Goal: Navigation & Orientation: Find specific page/section

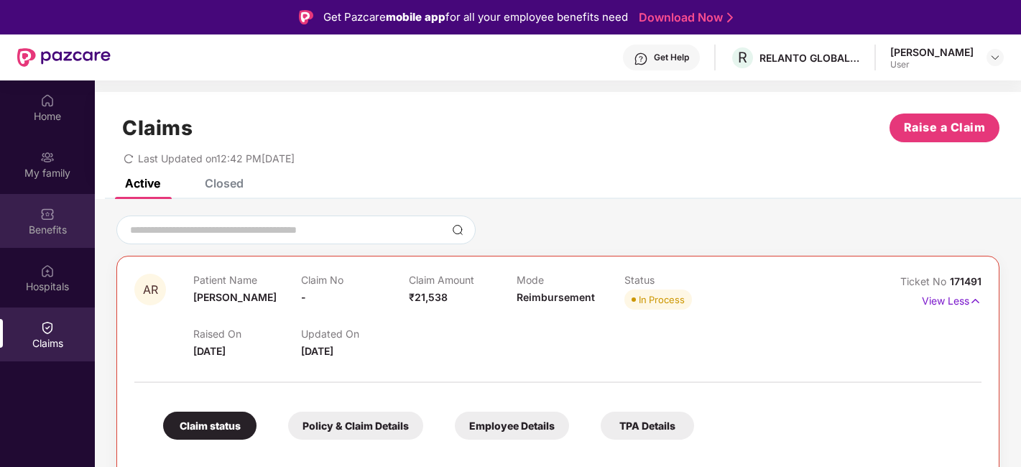
scroll to position [80, 0]
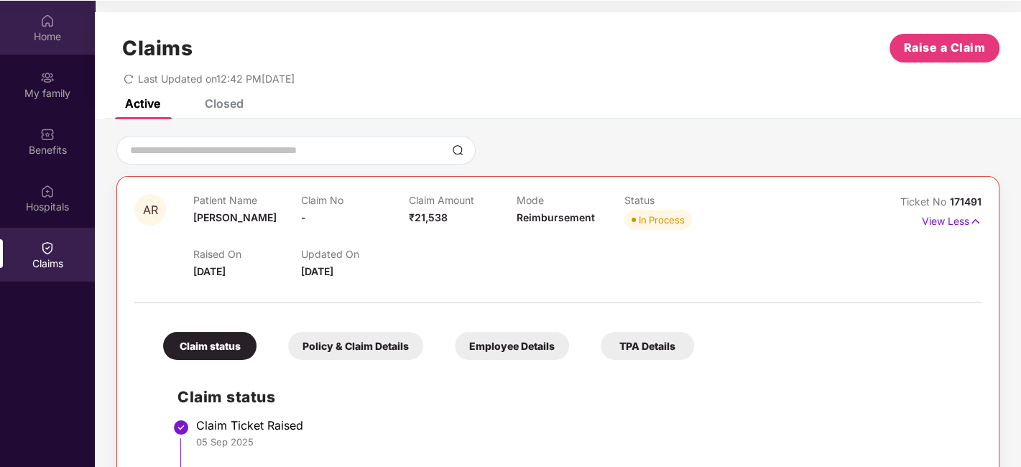
click at [45, 30] on div "Home" at bounding box center [47, 36] width 95 height 14
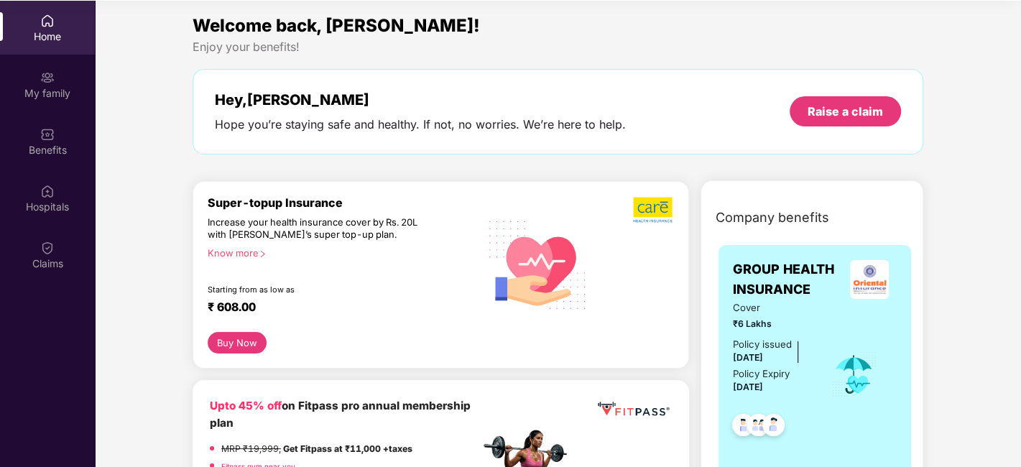
scroll to position [0, 0]
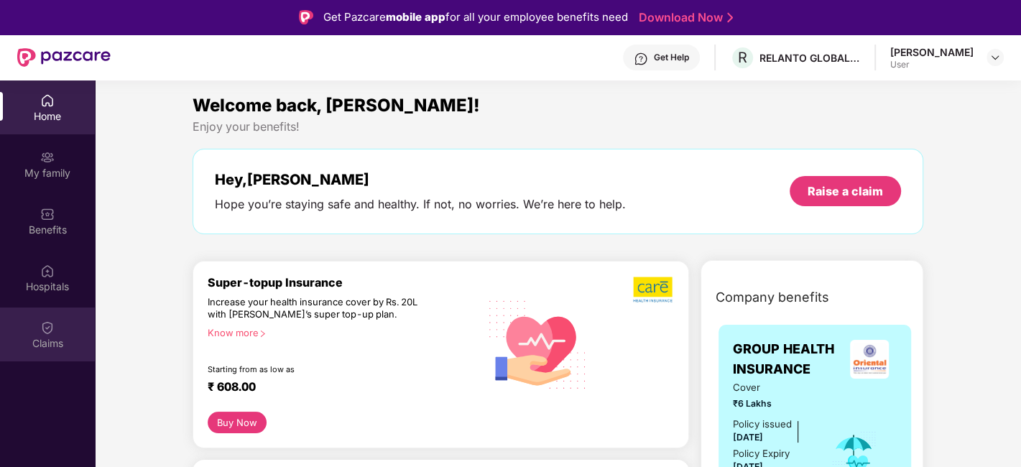
click at [44, 331] on img at bounding box center [47, 328] width 14 height 14
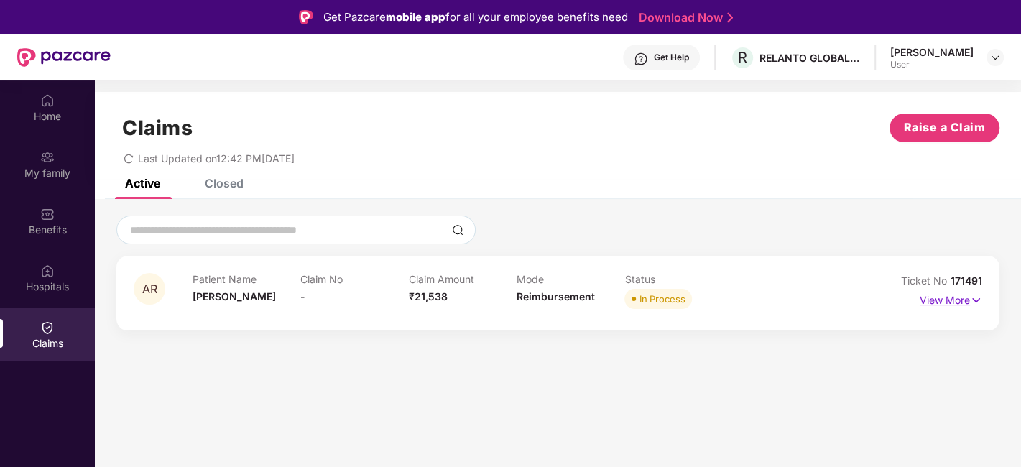
click at [936, 298] on p "View More" at bounding box center [951, 298] width 63 height 19
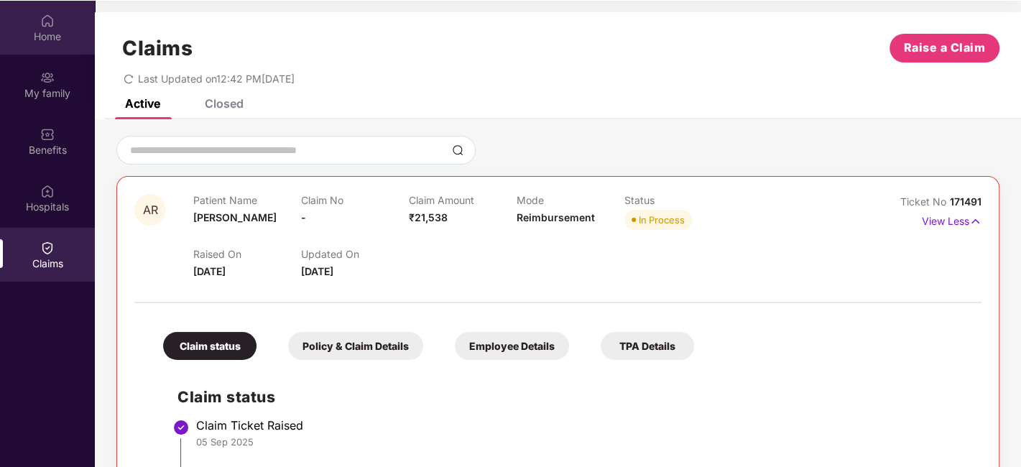
click at [63, 34] on div "Home" at bounding box center [47, 36] width 95 height 14
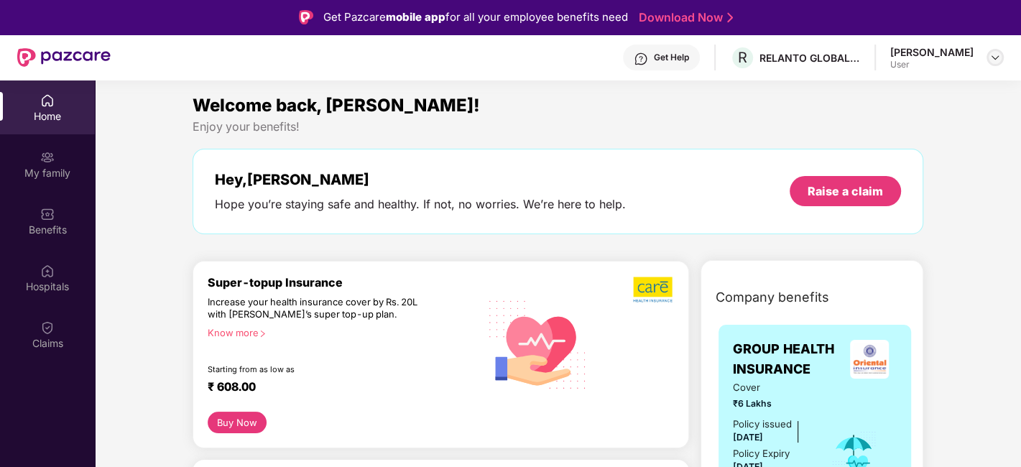
click at [993, 60] on img at bounding box center [996, 58] width 12 height 12
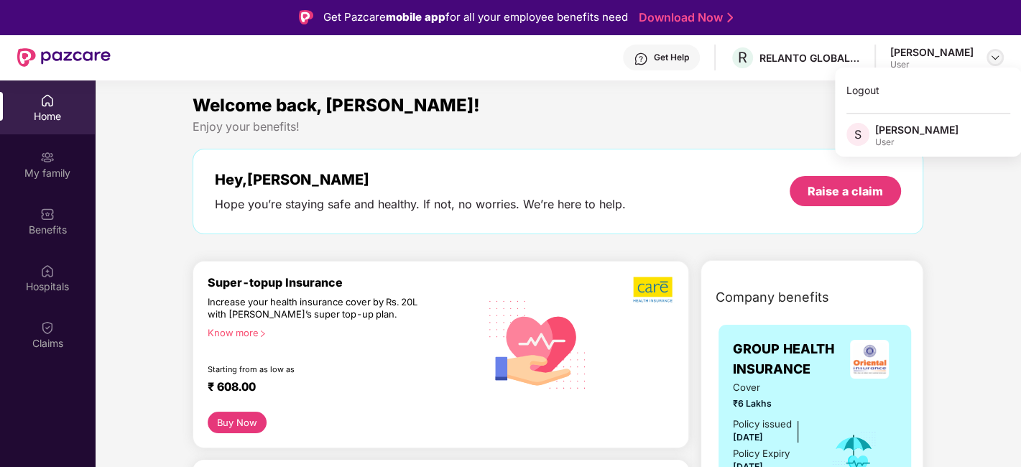
click at [993, 60] on img at bounding box center [996, 58] width 12 height 12
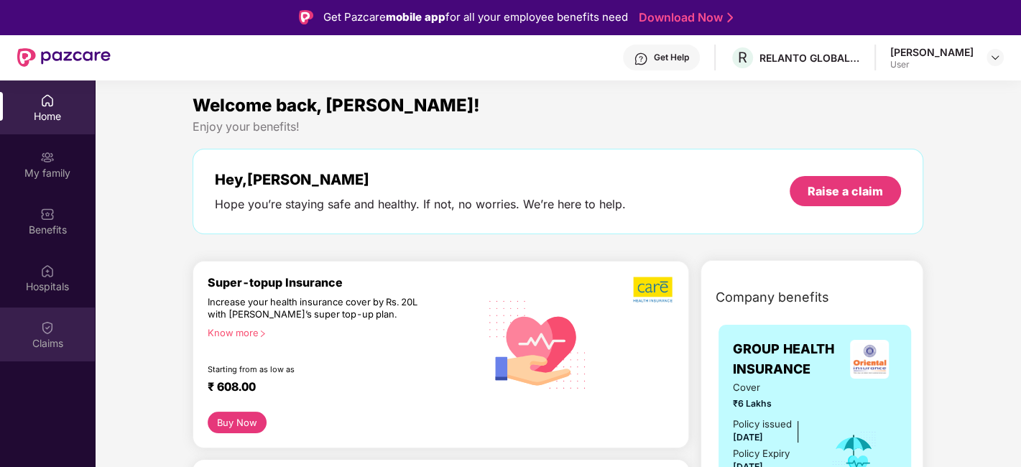
click at [56, 324] on div "Claims" at bounding box center [47, 335] width 95 height 54
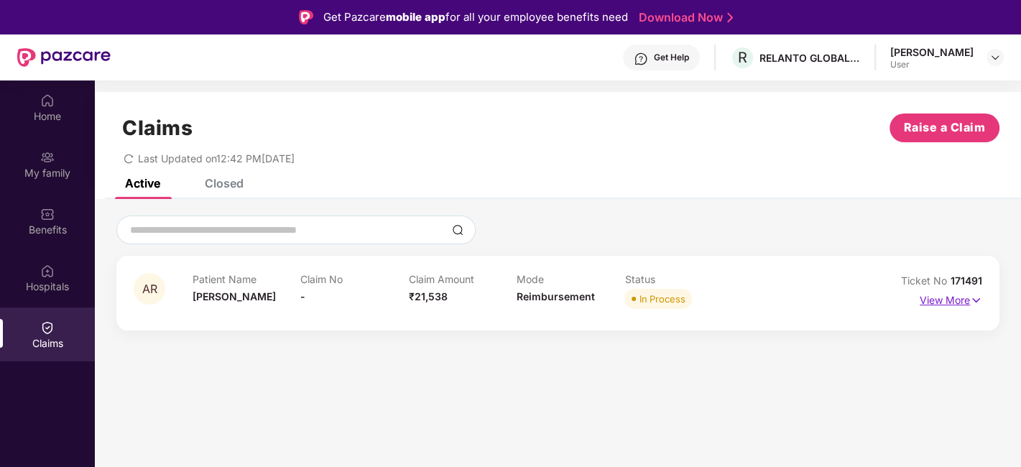
click at [963, 300] on p "View More" at bounding box center [951, 298] width 63 height 19
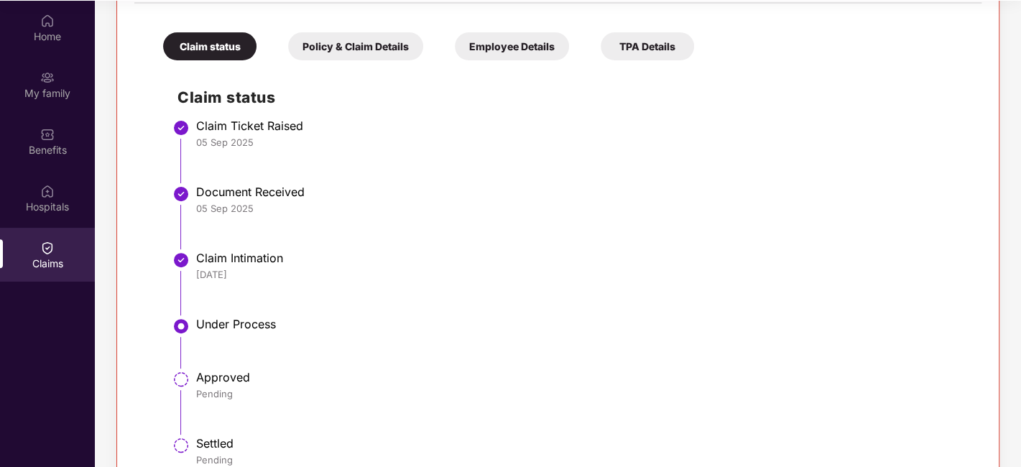
scroll to position [339, 0]
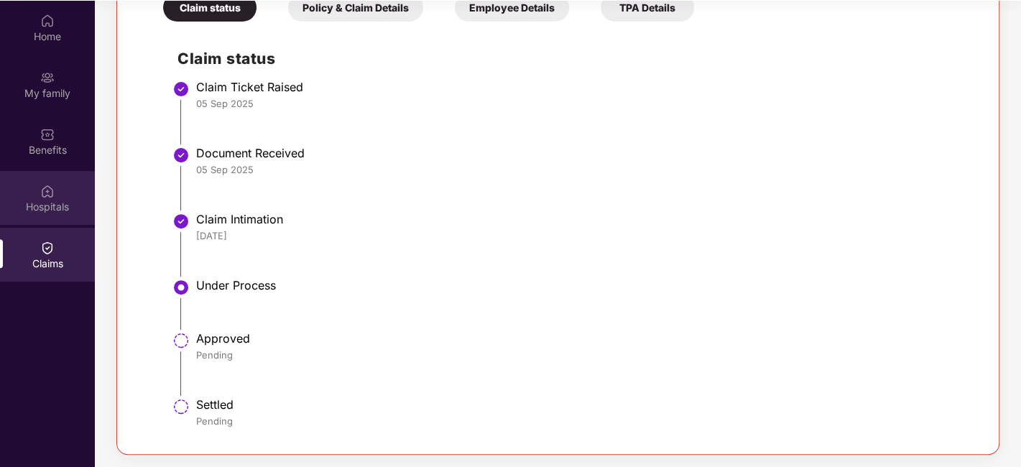
click at [50, 208] on div "Hospitals" at bounding box center [47, 207] width 95 height 14
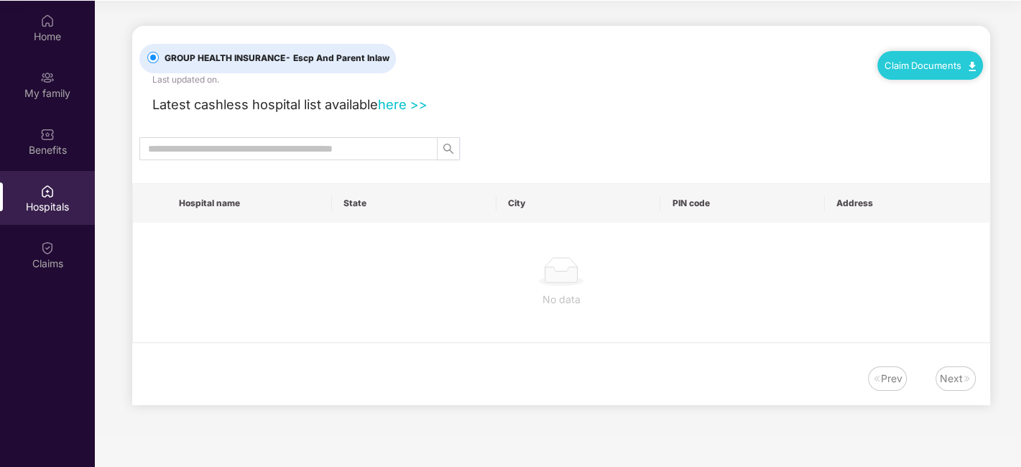
scroll to position [0, 0]
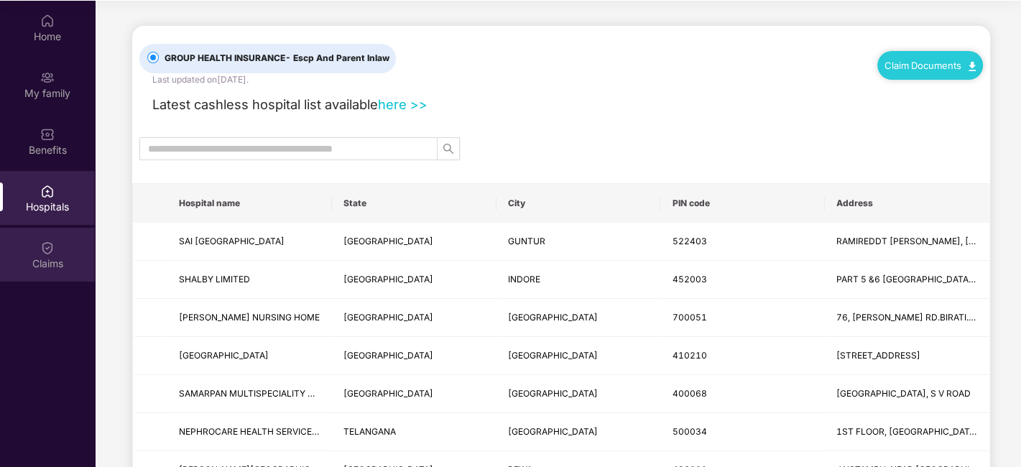
click at [59, 257] on div "Claims" at bounding box center [47, 264] width 95 height 14
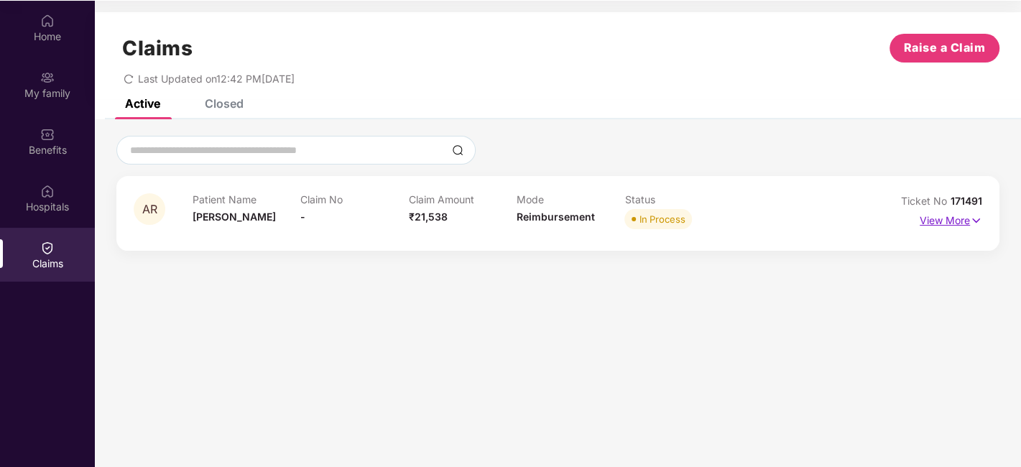
click at [973, 220] on img at bounding box center [976, 221] width 12 height 16
